Goal: Transaction & Acquisition: Download file/media

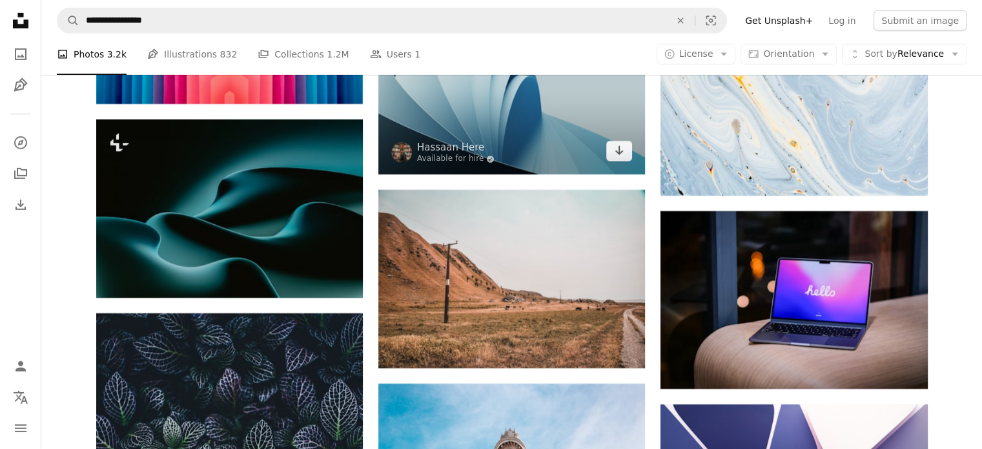
scroll to position [58250, 0]
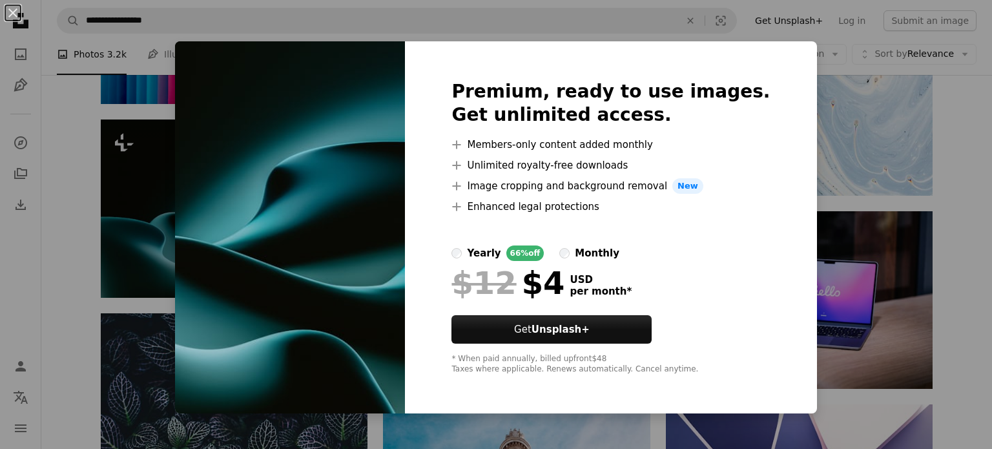
drag, startPoint x: 301, startPoint y: 235, endPoint x: 335, endPoint y: 185, distance: 60.5
click at [840, 198] on div "An X shape Premium, ready to use images. Get unlimited access. A plus sign Memb…" at bounding box center [496, 224] width 992 height 449
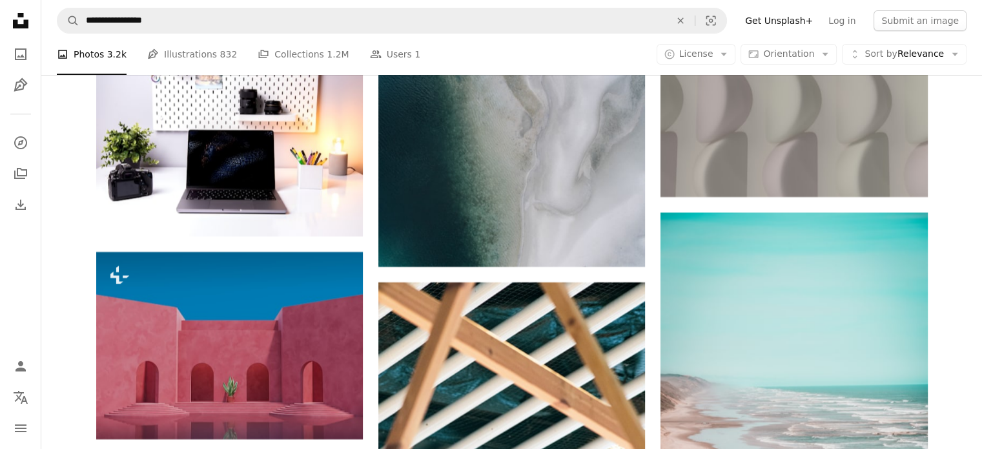
scroll to position [63711, 0]
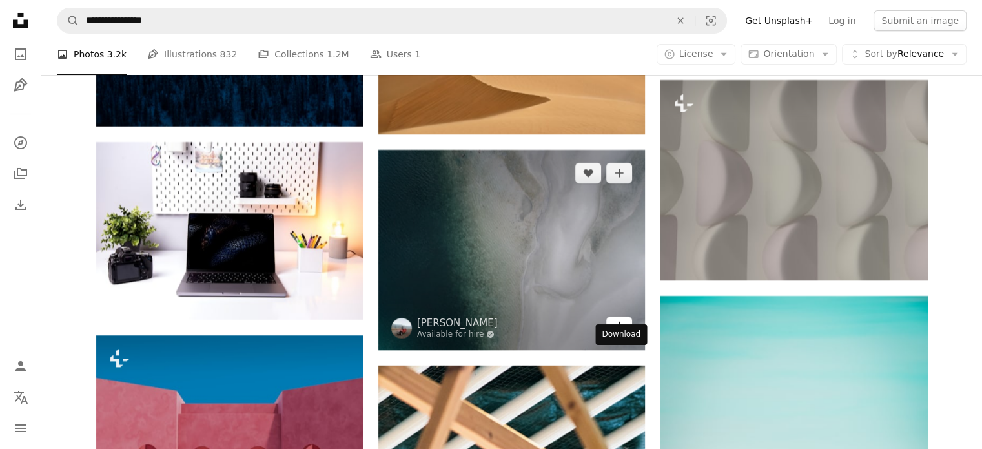
click at [623, 334] on icon "Arrow pointing down" at bounding box center [619, 325] width 10 height 15
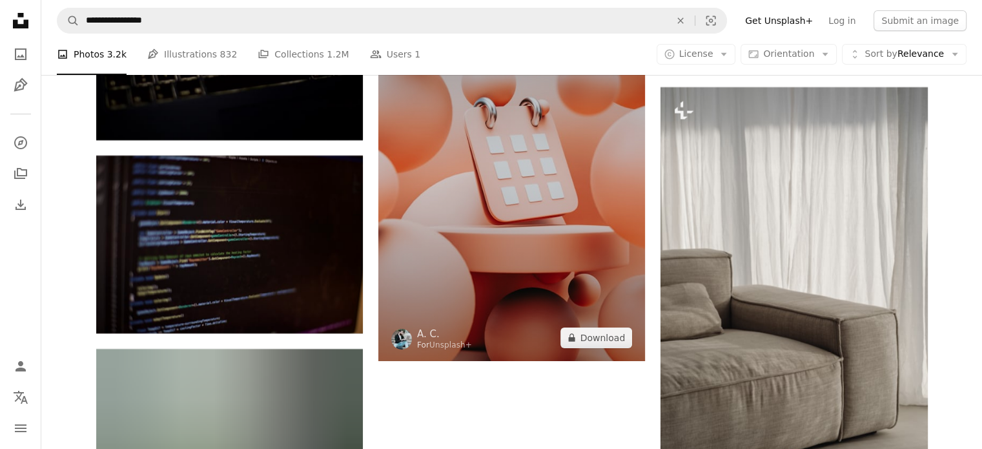
scroll to position [78607, 0]
